Goal: Task Accomplishment & Management: Use online tool/utility

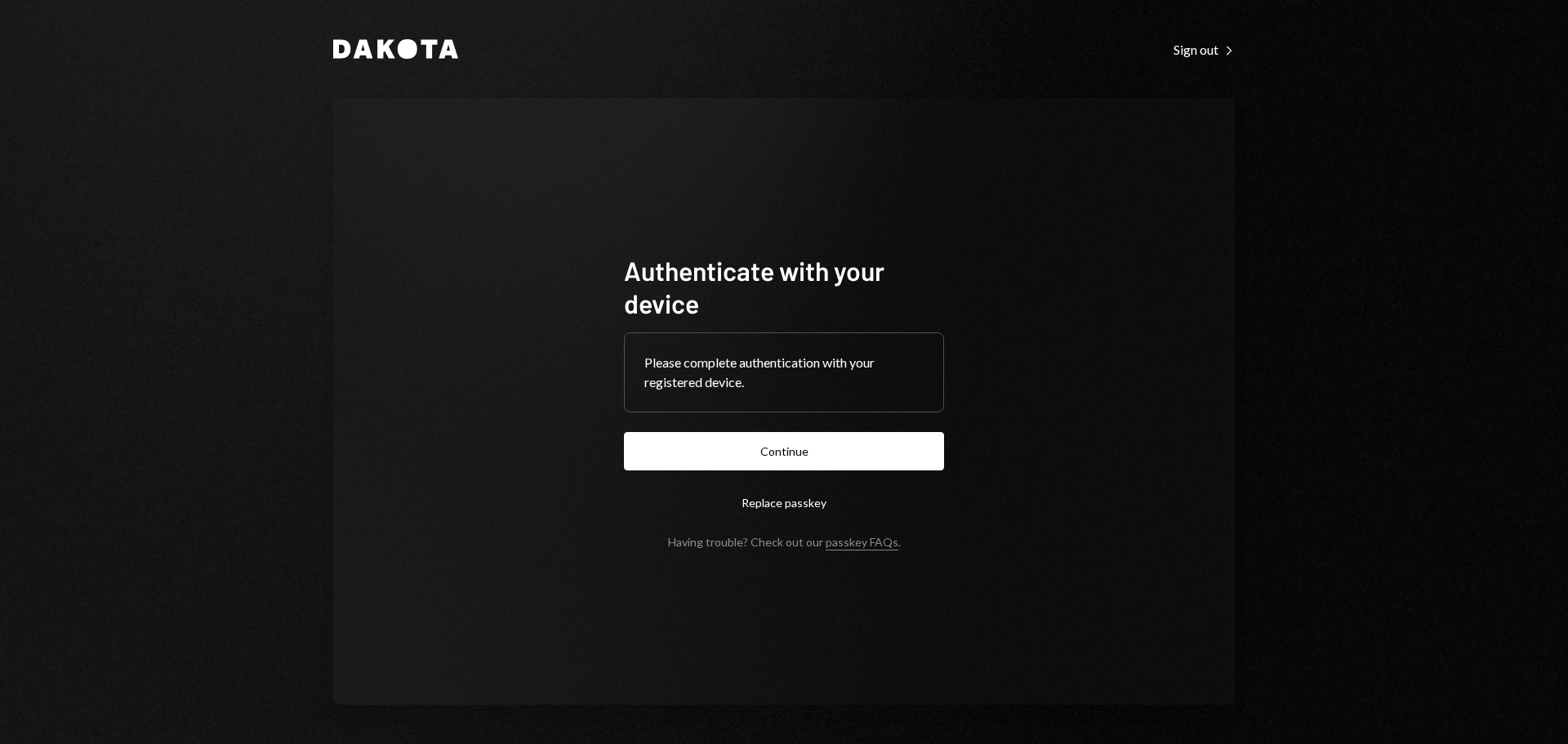
drag, startPoint x: 735, startPoint y: 445, endPoint x: 616, endPoint y: 356, distance: 148.6
click at [737, 445] on button "Continue" at bounding box center [784, 451] width 320 height 38
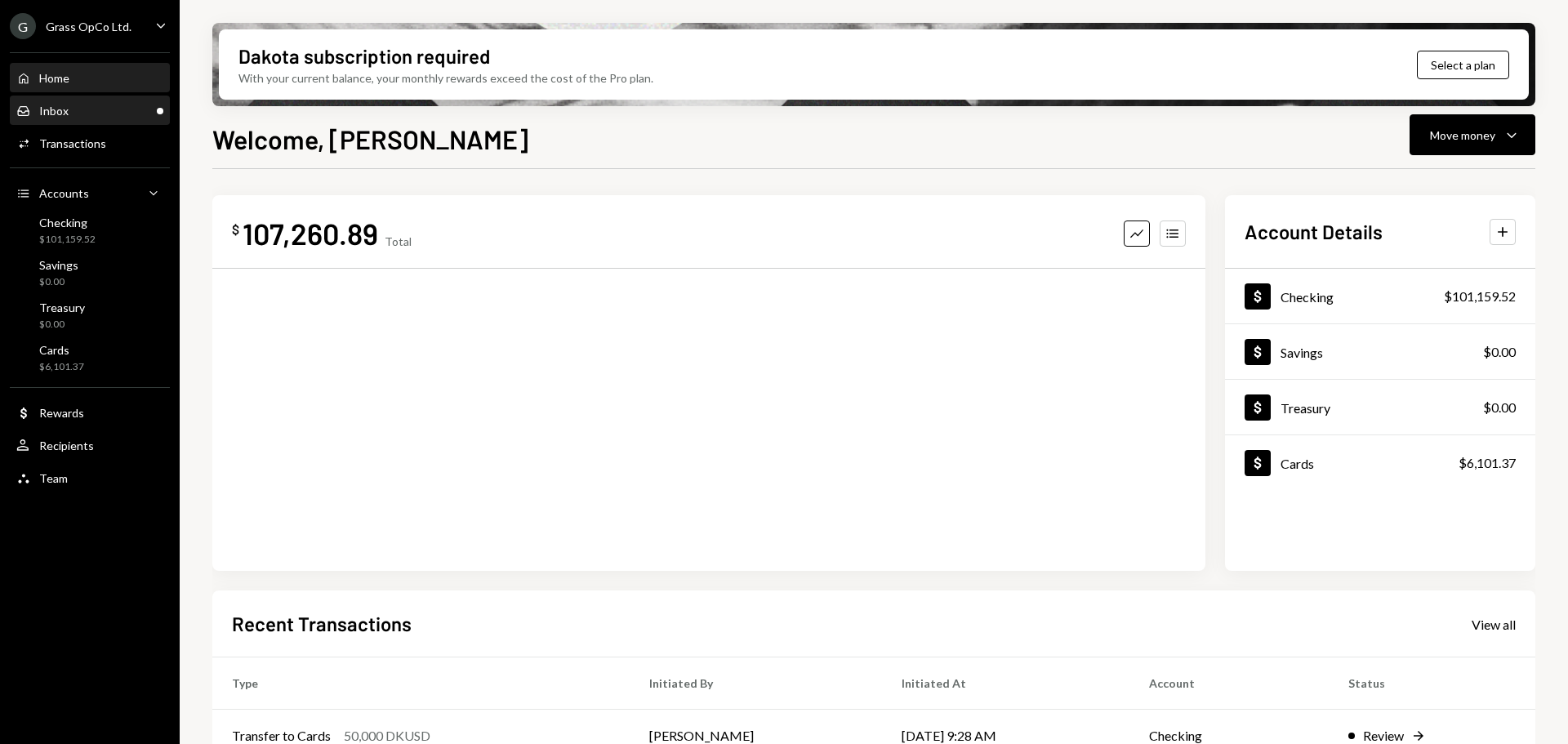
click at [91, 117] on div "Inbox Inbox" at bounding box center [90, 111] width 147 height 15
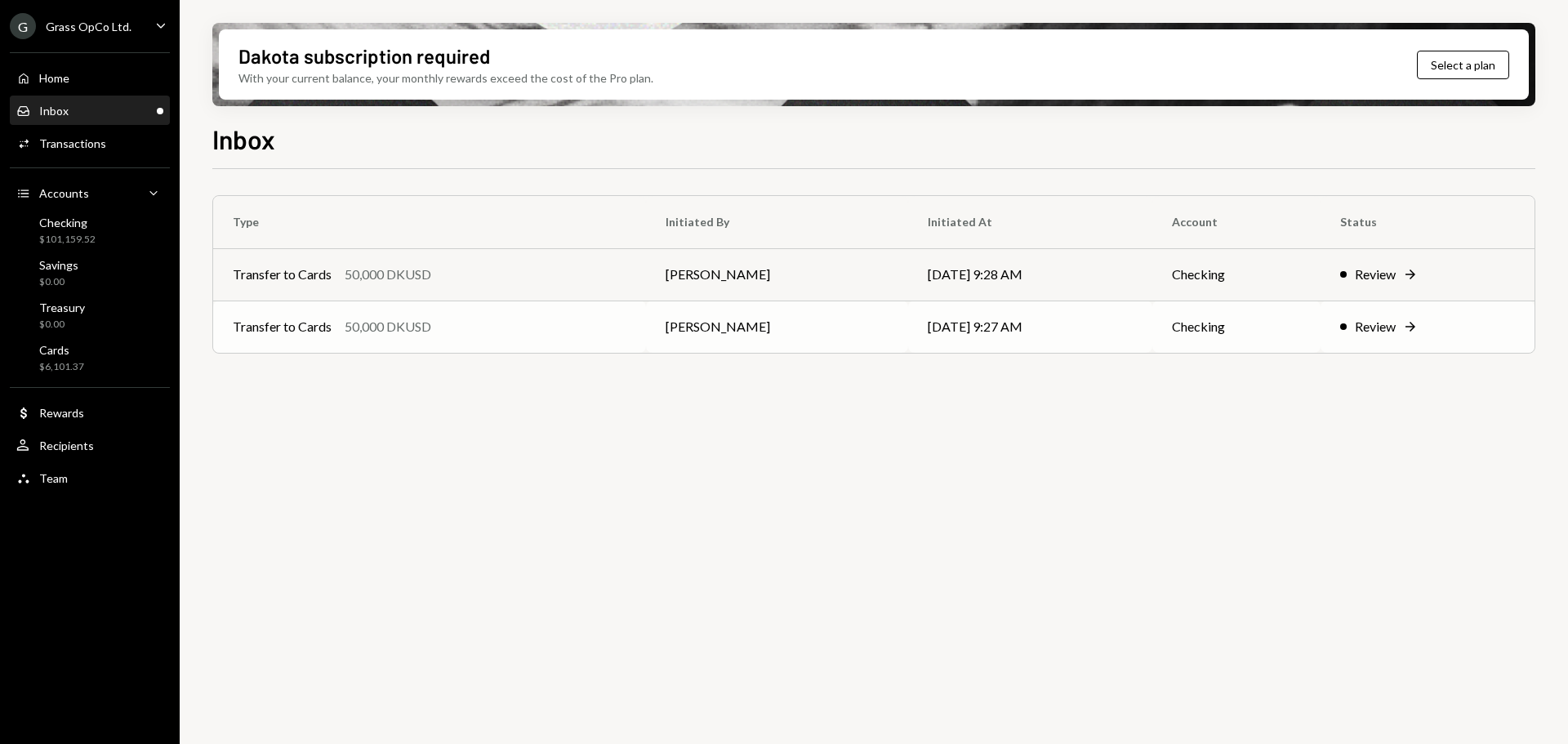
click at [574, 333] on div "Transfer to Cards 50,000 DKUSD" at bounding box center [430, 326] width 393 height 19
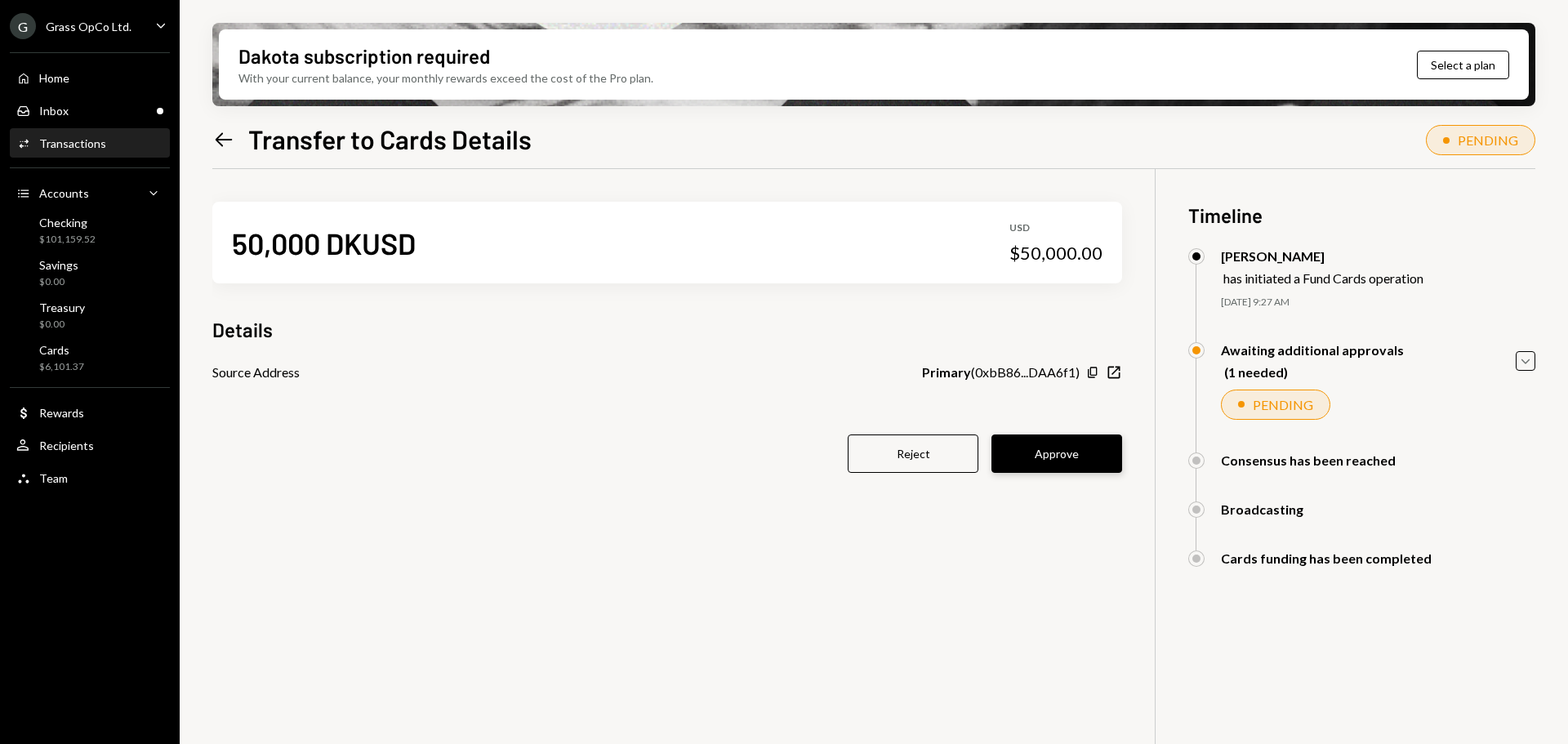
click at [1080, 454] on button "Approve" at bounding box center [1056, 453] width 131 height 38
